Goal: Find specific page/section: Find specific page/section

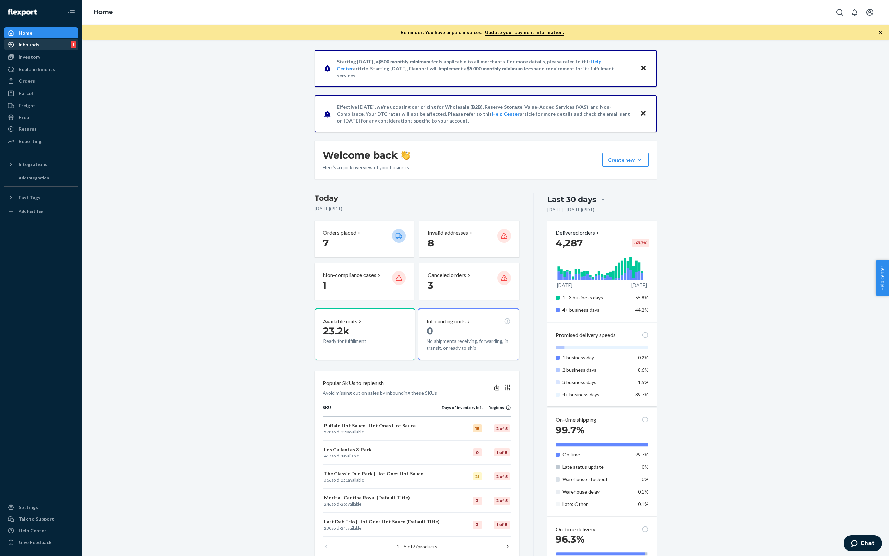
click at [31, 43] on div "Inbounds" at bounding box center [29, 44] width 21 height 7
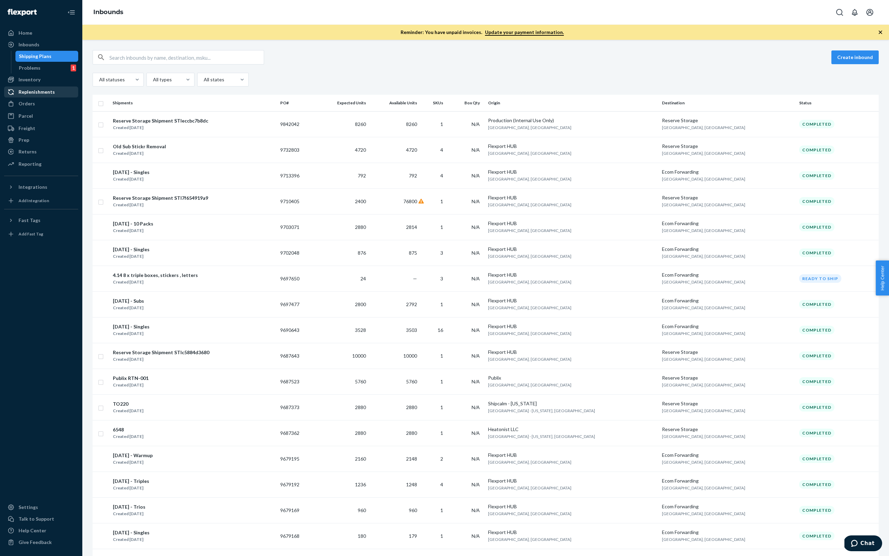
click at [28, 96] on div "Replenishments" at bounding box center [41, 92] width 73 height 10
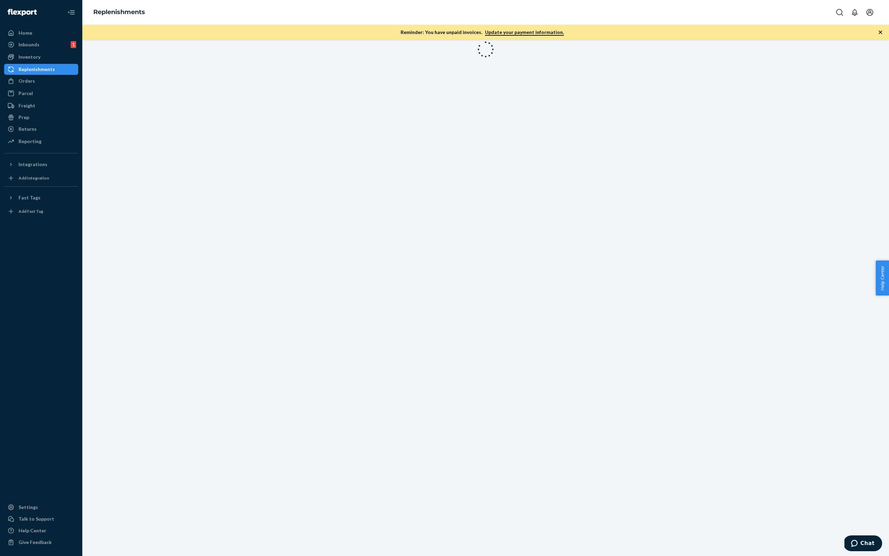
click at [22, 86] on div "Orders Ecommerce Orders Wholesale Orders" at bounding box center [41, 81] width 74 height 12
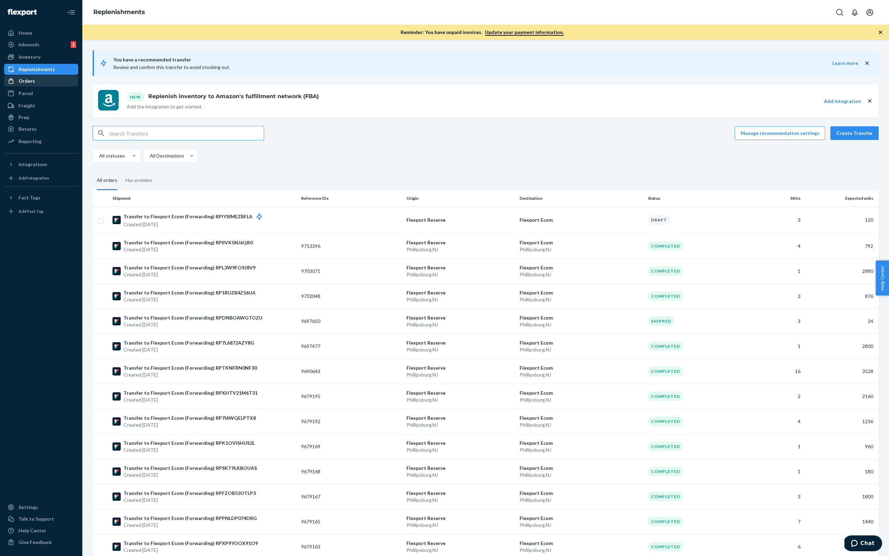
click at [24, 84] on div "Orders" at bounding box center [41, 81] width 73 height 10
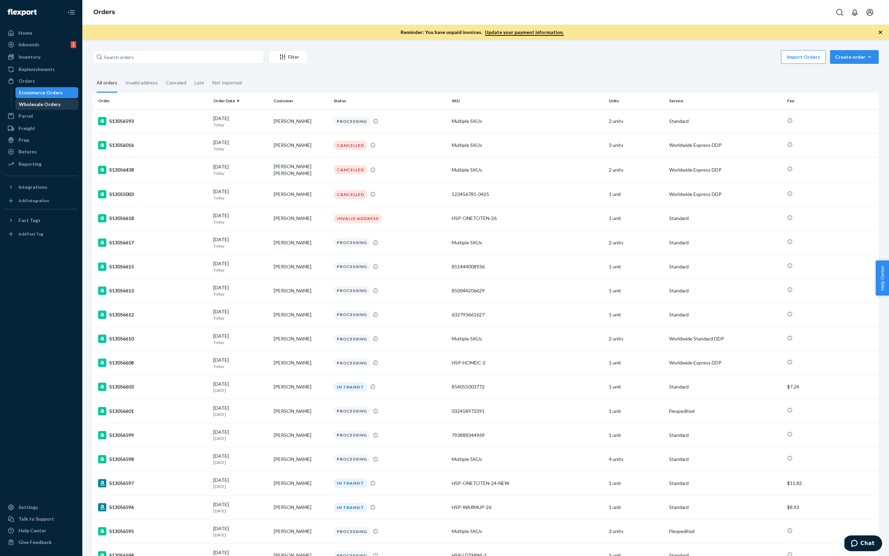
click at [60, 101] on div "Wholesale Orders" at bounding box center [47, 105] width 62 height 10
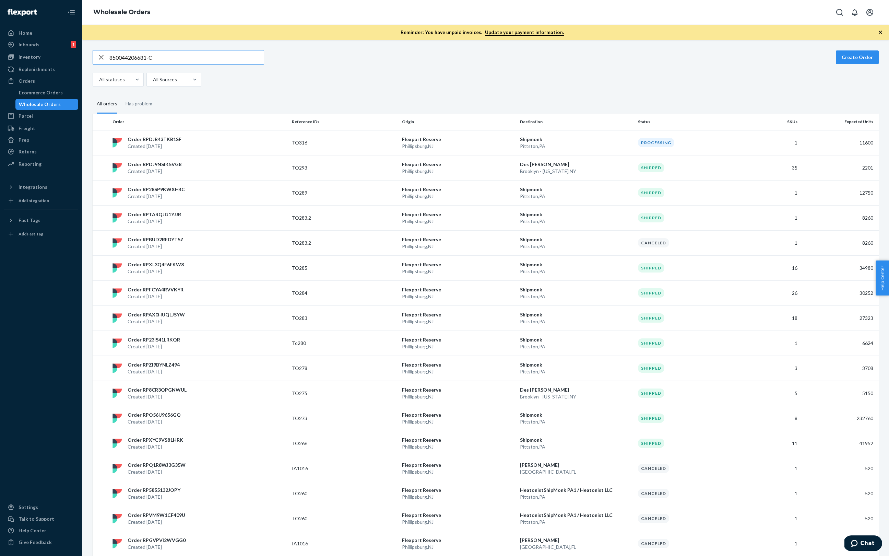
type input "850044206681-C"
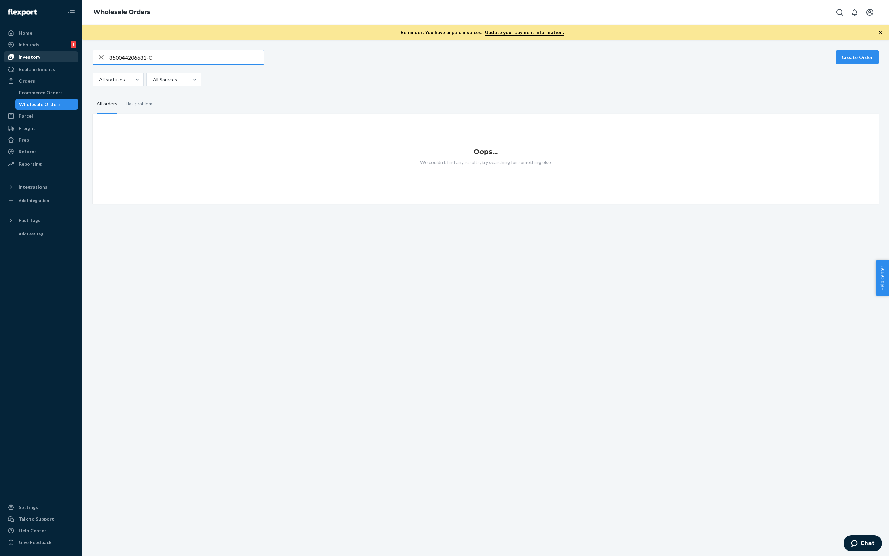
click at [34, 62] on link "Inventory" at bounding box center [41, 56] width 74 height 11
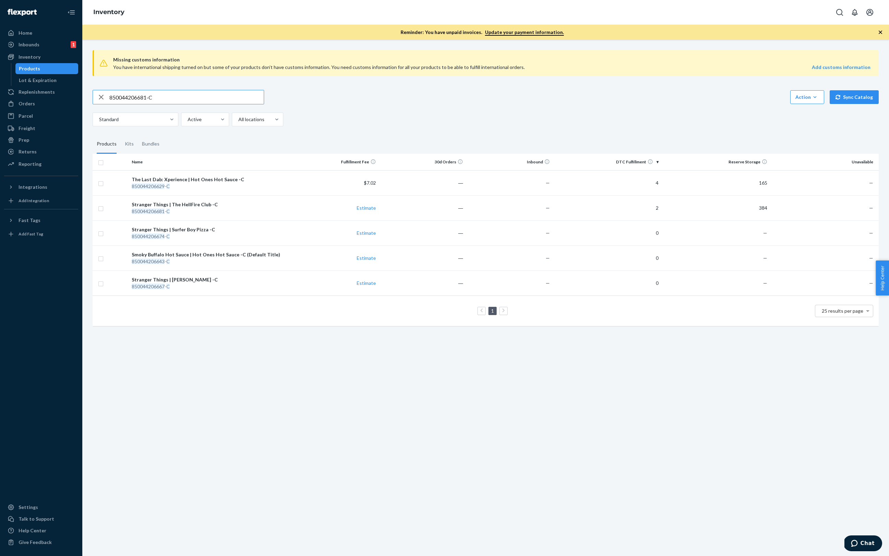
click at [220, 93] on input "850044206681-C" at bounding box center [186, 97] width 154 height 14
type input "bloody [PERSON_NAME]"
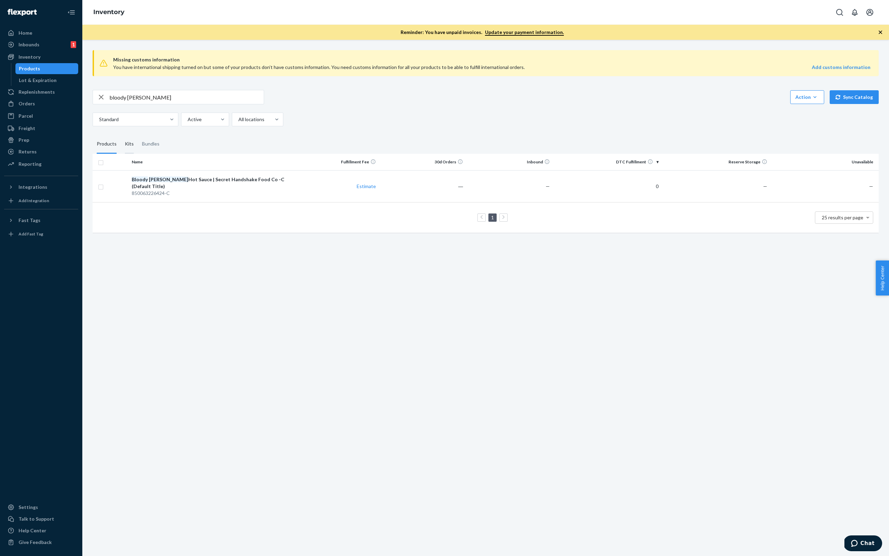
click at [135, 143] on div "Kits" at bounding box center [129, 144] width 17 height 19
click at [121, 135] on input "Kits" at bounding box center [121, 135] width 0 height 0
click at [108, 144] on div "Products" at bounding box center [107, 144] width 20 height 19
click at [93, 135] on input "Products" at bounding box center [93, 135] width 0 height 0
click at [127, 143] on div "Kits" at bounding box center [129, 144] width 9 height 19
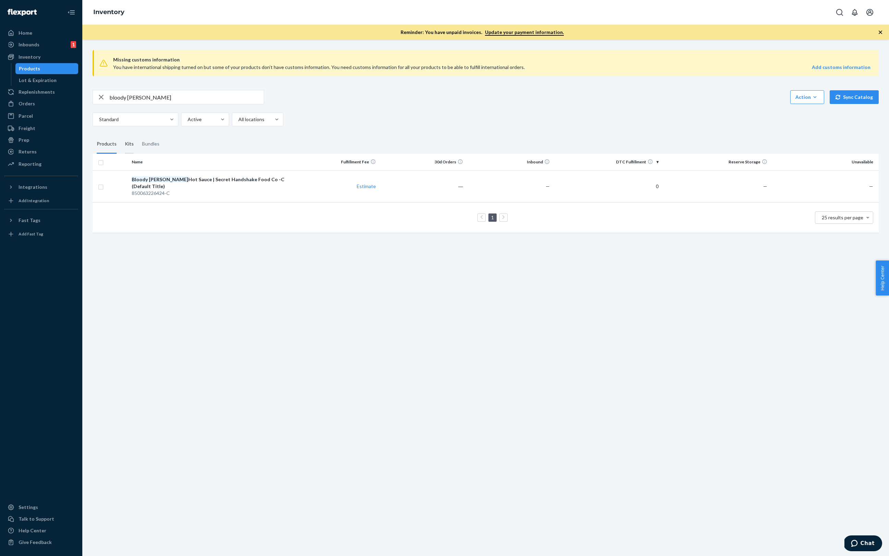
click at [121, 135] on input "Kits" at bounding box center [121, 135] width 0 height 0
